Goal: Find specific page/section: Find specific page/section

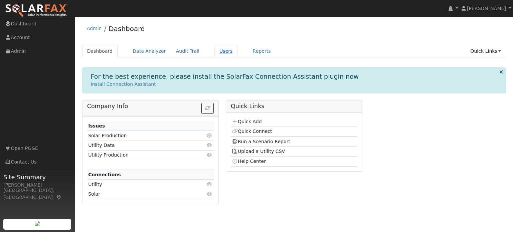
click at [216, 52] on link "Users" at bounding box center [225, 51] width 23 height 12
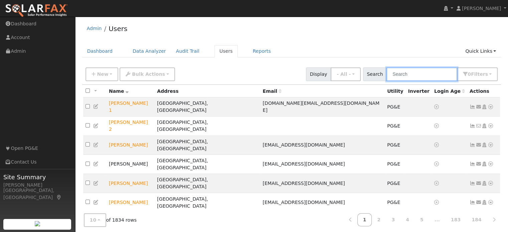
click at [407, 76] on input "text" at bounding box center [421, 74] width 71 height 14
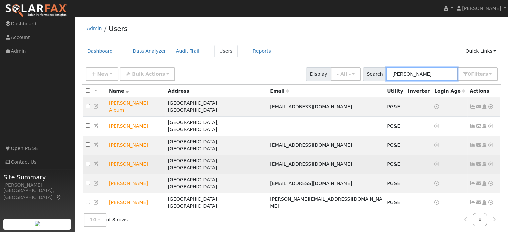
type input "[PERSON_NAME]"
click at [490, 162] on icon at bounding box center [490, 164] width 6 height 5
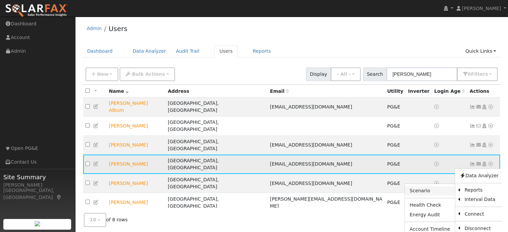
click at [415, 186] on link "Scenario" at bounding box center [430, 190] width 50 height 9
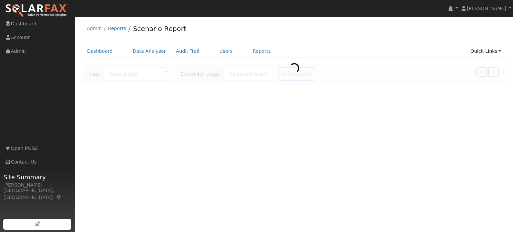
type input "[PERSON_NAME]"
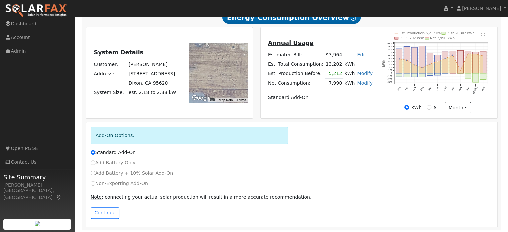
scroll to position [167, 0]
click at [102, 210] on button "Continue" at bounding box center [104, 212] width 29 height 11
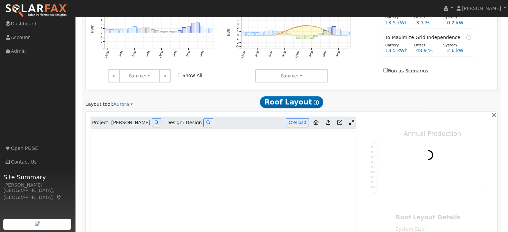
type input "11865"
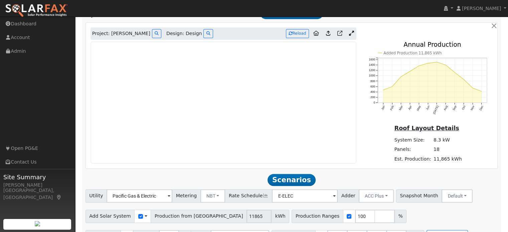
scroll to position [501, 0]
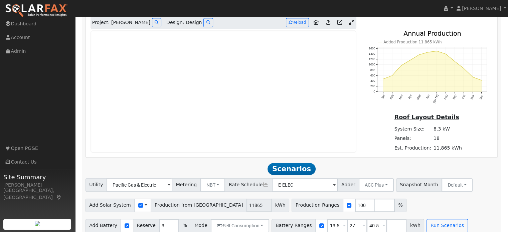
click at [350, 23] on icon at bounding box center [351, 22] width 5 height 5
